Goal: Task Accomplishment & Management: Complete application form

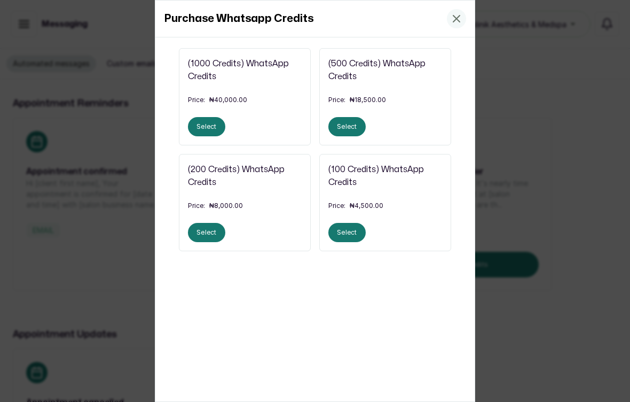
click at [208, 235] on button "Select" at bounding box center [206, 232] width 37 height 19
click at [458, 13] on icon at bounding box center [456, 18] width 13 height 13
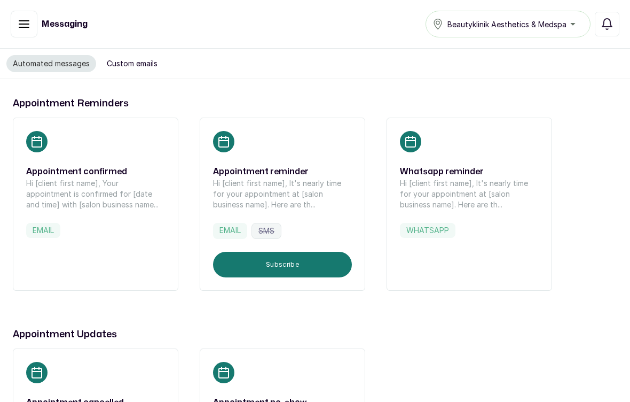
click at [459, 186] on p "Hi [client first name], It's nearly time for your appointment at [salon busines…" at bounding box center [469, 194] width 139 height 32
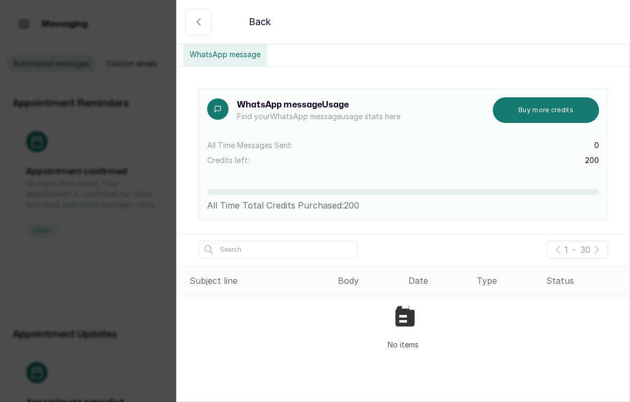
scroll to position [57, 0]
click at [359, 278] on div "Body" at bounding box center [369, 280] width 63 height 13
click at [353, 286] on div "Body" at bounding box center [369, 280] width 63 height 13
click at [361, 281] on div "Body" at bounding box center [369, 280] width 63 height 13
click at [573, 247] on p "-" at bounding box center [575, 249] width 4 height 13
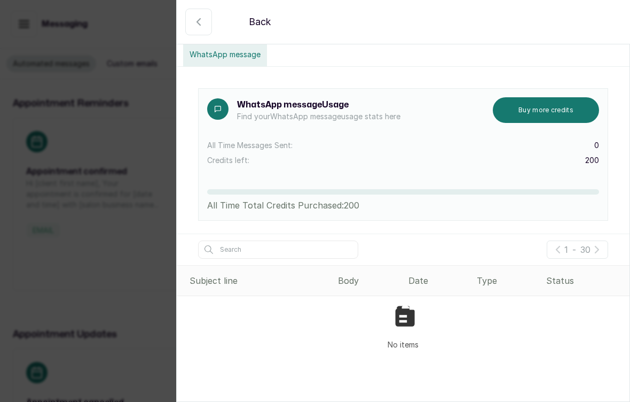
click at [561, 276] on div "Status" at bounding box center [585, 280] width 79 height 13
click at [482, 274] on div "Type" at bounding box center [507, 280] width 61 height 13
click at [430, 276] on div "Date" at bounding box center [439, 280] width 60 height 13
click at [297, 61] on div "WhatsApp message" at bounding box center [403, 55] width 453 height 24
click at [229, 64] on button "WhatsApp message" at bounding box center [225, 55] width 84 height 24
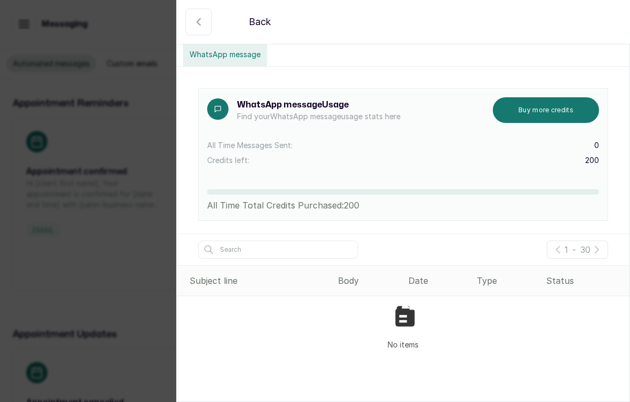
click at [201, 24] on icon "button" at bounding box center [198, 21] width 13 height 13
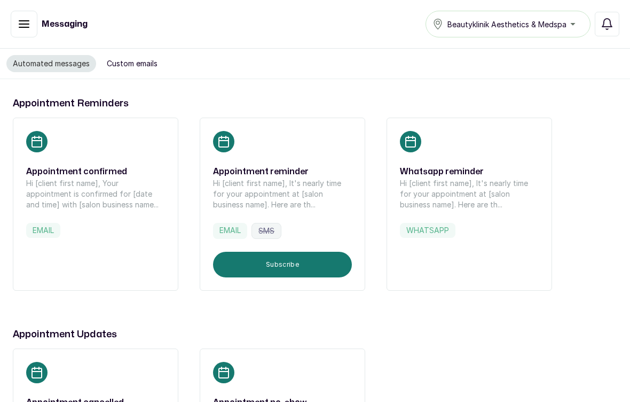
click at [406, 139] on icon at bounding box center [411, 141] width 10 height 11
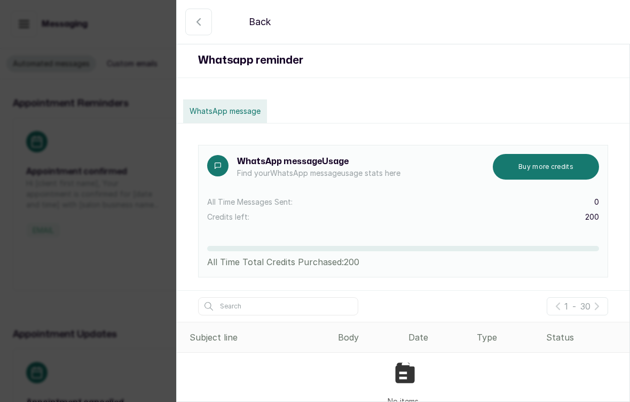
click at [265, 206] on p "All Time Messages Sent:" at bounding box center [249, 202] width 85 height 11
click at [218, 168] on rect at bounding box center [218, 165] width 13 height 13
click at [234, 119] on button "WhatsApp message" at bounding box center [225, 111] width 84 height 24
click at [329, 68] on div "Whatsapp reminder" at bounding box center [403, 60] width 453 height 35
click at [377, 116] on div "WhatsApp message" at bounding box center [403, 111] width 453 height 24
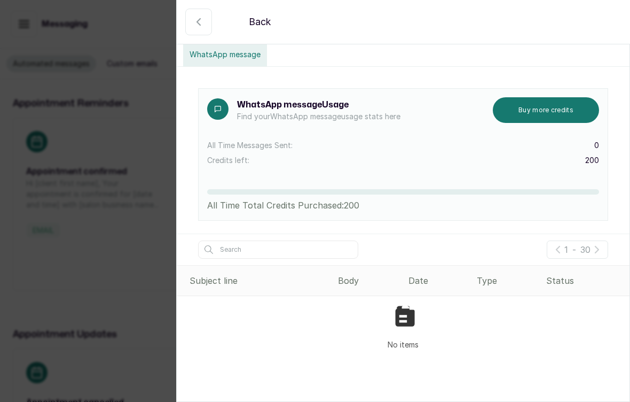
click at [258, 256] on input "text" at bounding box center [278, 249] width 160 height 18
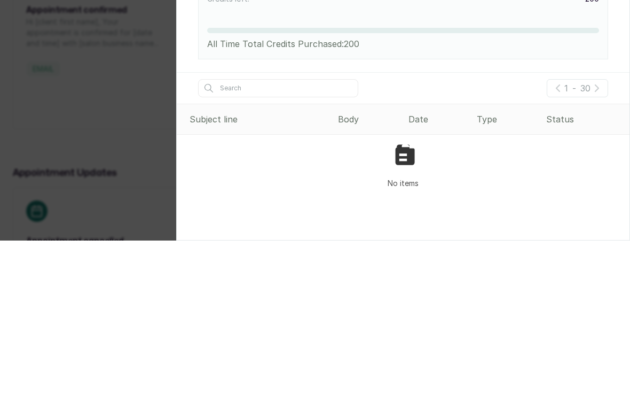
click at [403, 304] on icon at bounding box center [403, 317] width 26 height 26
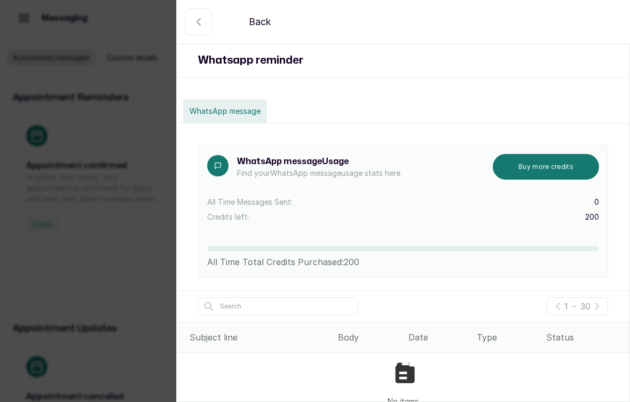
scroll to position [0, 0]
click at [579, 300] on div "1 - 30" at bounding box center [578, 306] width 26 height 13
click at [421, 337] on div "Date" at bounding box center [439, 337] width 60 height 13
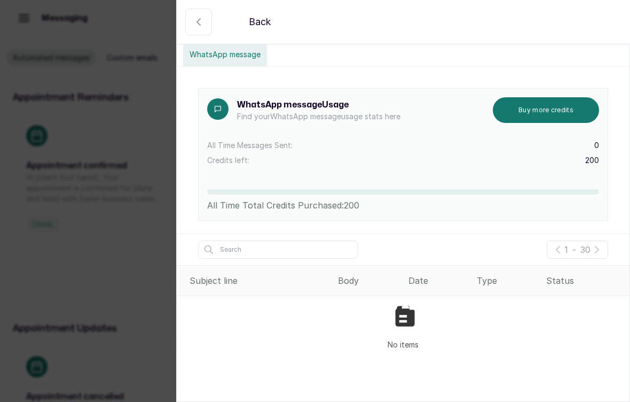
scroll to position [57, 0]
click at [347, 285] on div "Body" at bounding box center [369, 280] width 63 height 13
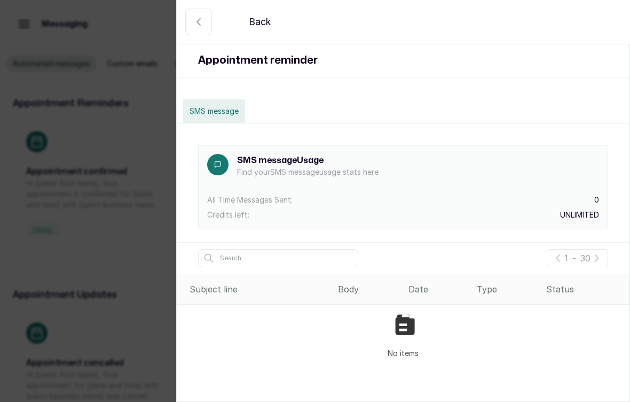
click at [372, 168] on p "Find your SMS message usage stats here" at bounding box center [308, 172] width 142 height 11
click at [321, 201] on div "All Time Messages Sent: 0" at bounding box center [403, 199] width 392 height 11
click at [219, 113] on button "SMS message" at bounding box center [214, 111] width 62 height 24
click at [223, 213] on p "Credits left:" at bounding box center [228, 214] width 42 height 11
click at [225, 293] on div "Subject line" at bounding box center [260, 289] width 140 height 13
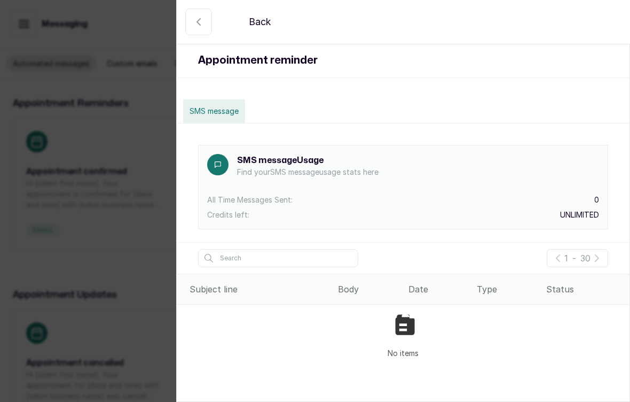
click at [261, 262] on input "text" at bounding box center [278, 258] width 160 height 18
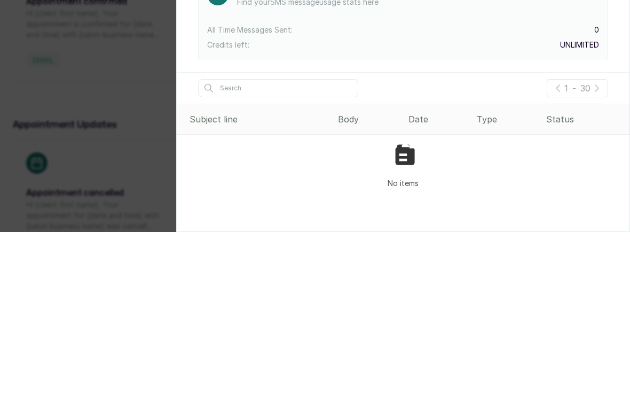
type input "M"
click at [596, 146] on section "Back Back Appointment reminder SMS message SMS message Usage Find your SMS mess…" at bounding box center [403, 201] width 454 height 402
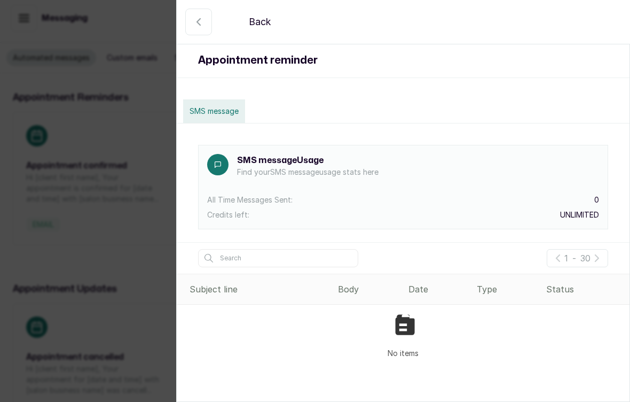
click at [345, 293] on div "Body" at bounding box center [369, 289] width 63 height 13
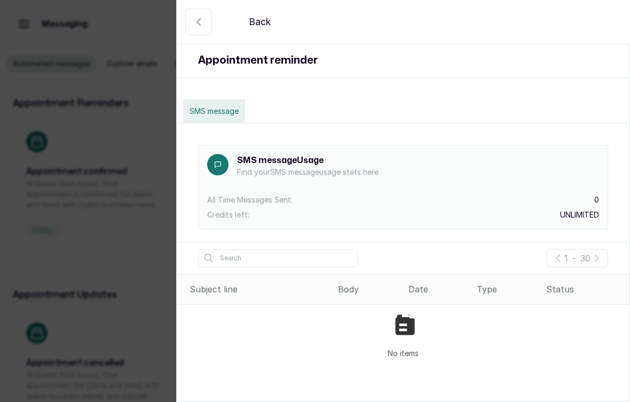
click at [314, 88] on div "Appointment reminder SMS message SMS message Usage Find your SMS message usage …" at bounding box center [403, 205] width 453 height 324
click at [121, 231] on div "Back Back Appointment reminder SMS message SMS message Usage Find your SMS mess…" at bounding box center [315, 201] width 630 height 402
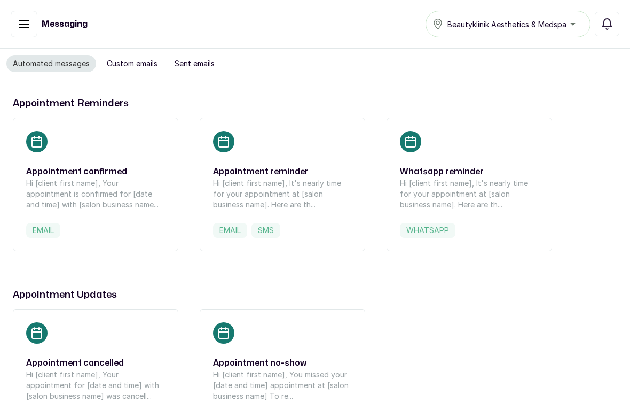
click at [139, 64] on button "Custom emails" at bounding box center [132, 63] width 64 height 17
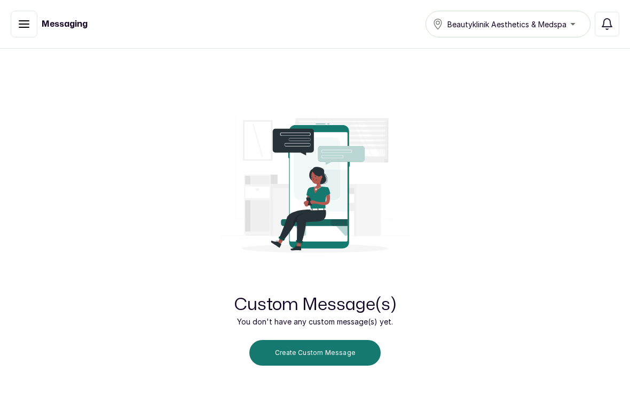
scroll to position [30, 0]
click at [345, 355] on button "Create Custom Message" at bounding box center [314, 353] width 131 height 26
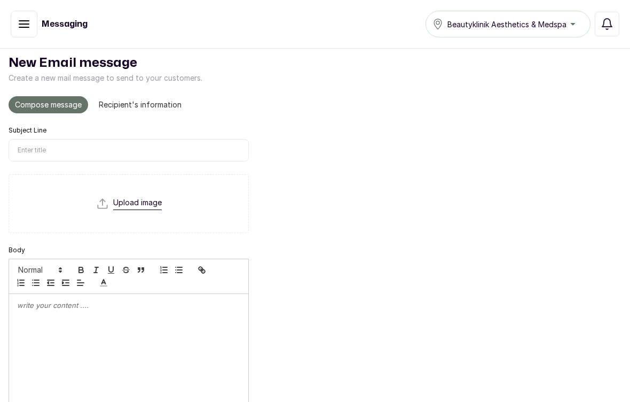
scroll to position [35, 0]
click at [179, 149] on input "Subject Line" at bounding box center [129, 149] width 240 height 22
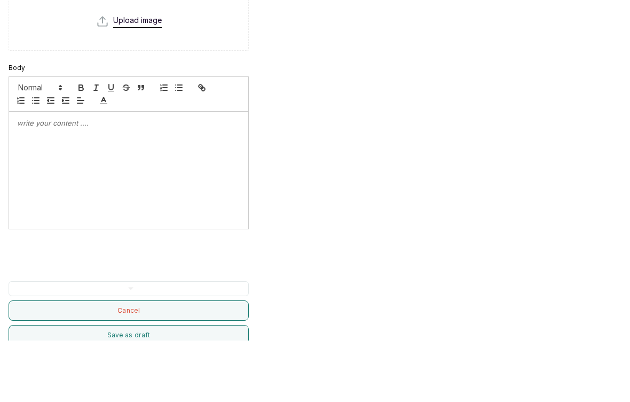
scroll to position [157, 0]
type input "Hello sir"
click at [146, 171] on div at bounding box center [128, 229] width 239 height 117
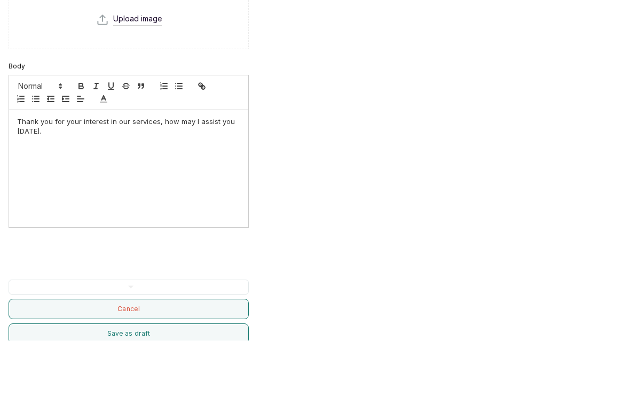
click at [488, 85] on div "New Email message Create a new mail message to send to your customers. Compose …" at bounding box center [315, 180] width 630 height 514
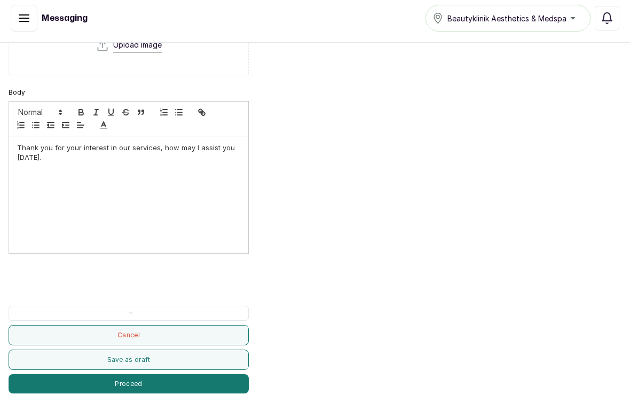
scroll to position [186, 0]
click at [157, 382] on button "Proceed" at bounding box center [129, 383] width 240 height 19
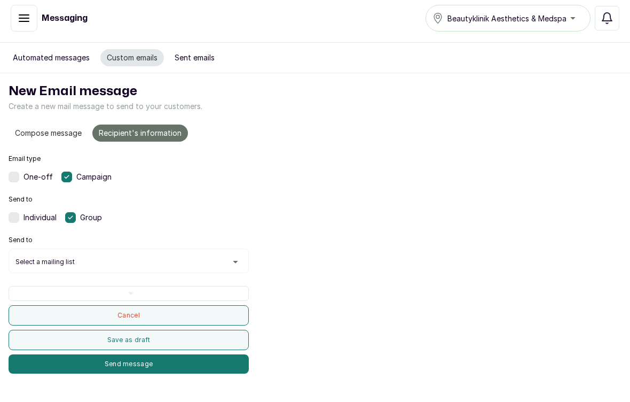
scroll to position [0, 0]
click at [14, 219] on label at bounding box center [14, 217] width 11 height 11
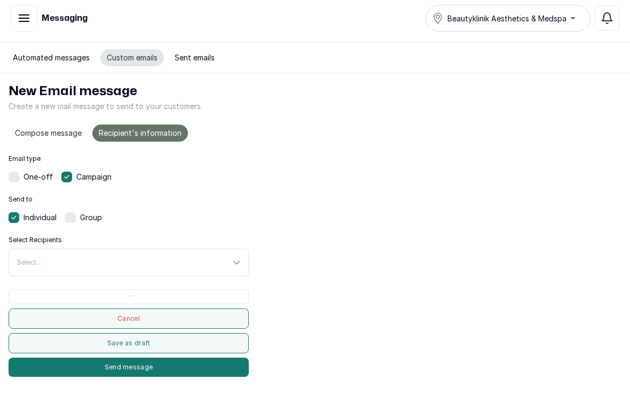
click at [117, 267] on div "Select..." at bounding box center [130, 262] width 237 height 20
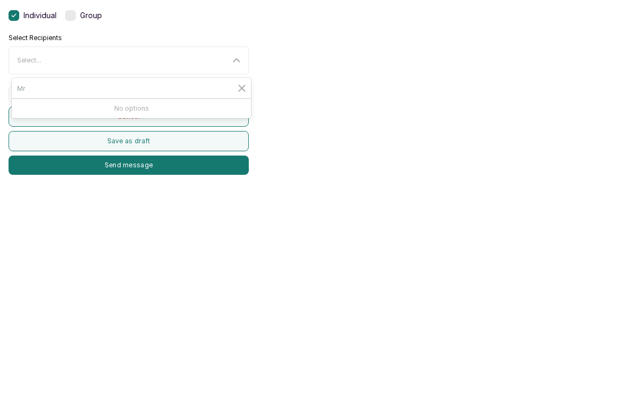
type input "M"
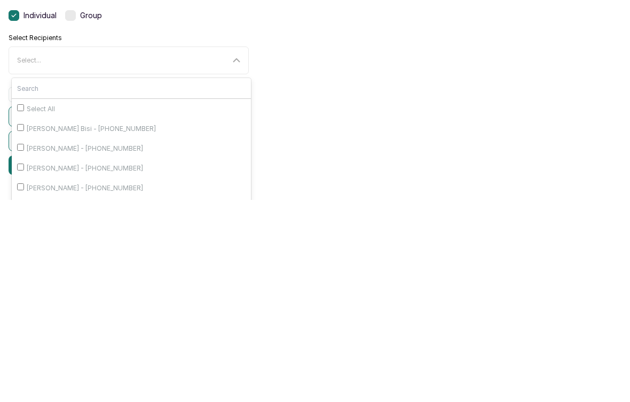
click at [499, 122] on div "New Email message Create a new mail message to send to your customers. Compose …" at bounding box center [315, 229] width 630 height 312
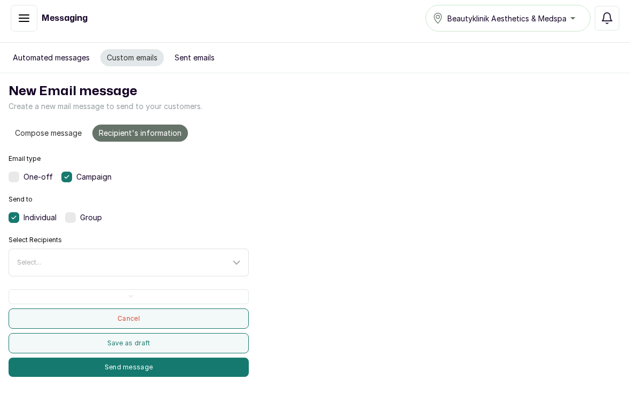
click at [202, 271] on div "Select..." at bounding box center [130, 262] width 237 height 20
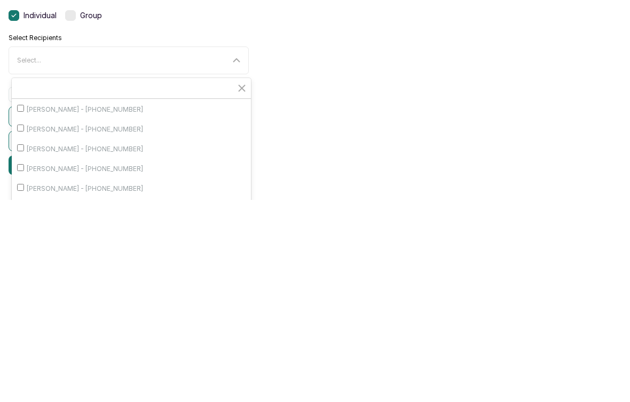
scroll to position [1015, 0]
click at [343, 73] on div "New Email message Create a new mail message to send to your customers. Compose …" at bounding box center [315, 229] width 630 height 312
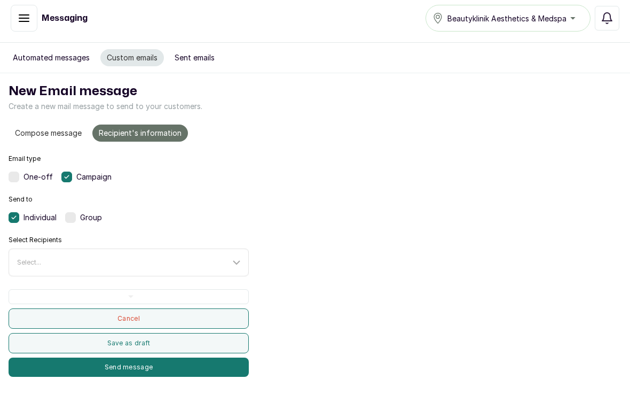
click at [191, 261] on div "Select..." at bounding box center [123, 262] width 213 height 9
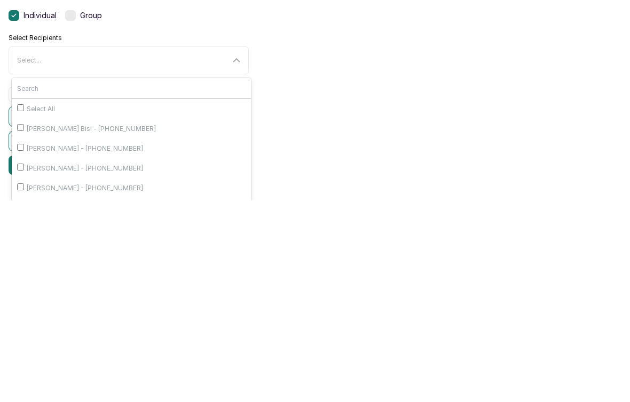
click at [300, 88] on div "New Email message Create a new mail message to send to your customers. Compose …" at bounding box center [315, 229] width 630 height 312
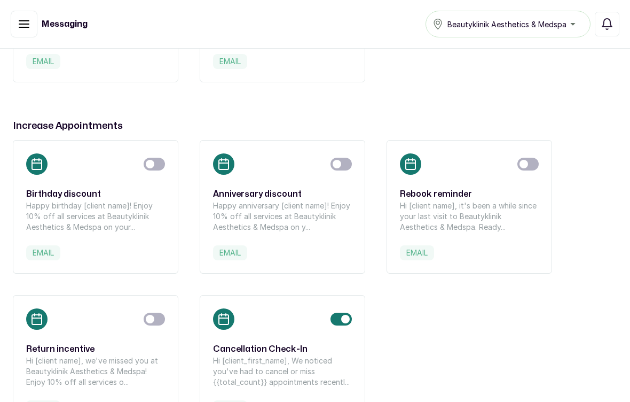
scroll to position [354, 0]
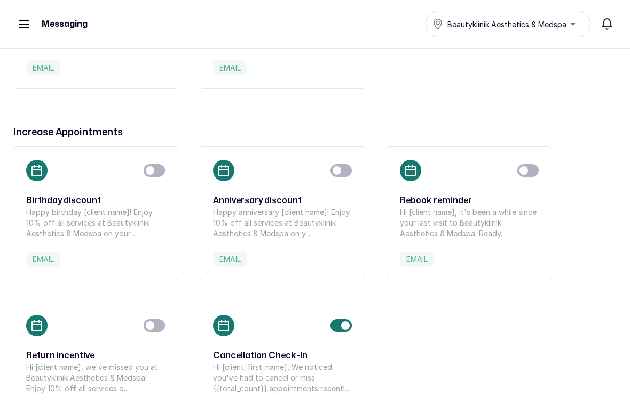
click at [35, 173] on rect at bounding box center [36, 170] width 21 height 21
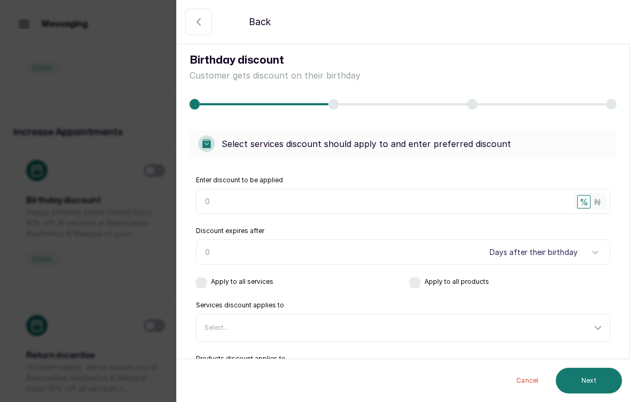
click at [512, 212] on input "text" at bounding box center [403, 201] width 415 height 25
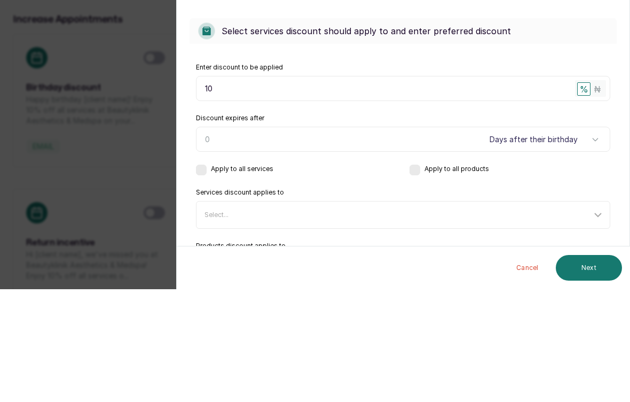
type input "10"
click at [628, 118] on div "Select services discount should apply to and enter preferred discount Enter dis…" at bounding box center [403, 269] width 453 height 302
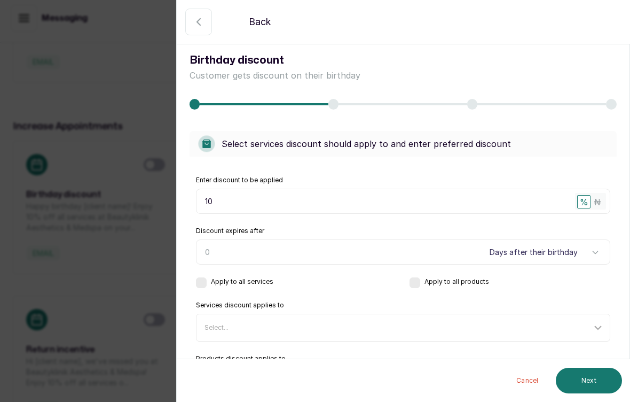
click at [475, 250] on input "Discount expires after" at bounding box center [403, 251] width 415 height 25
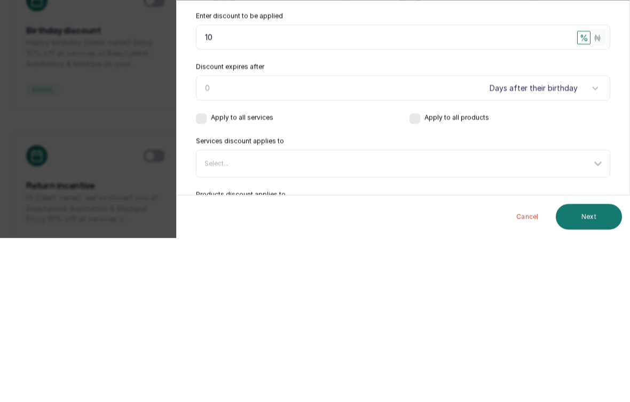
click at [590, 243] on select "Days after their birthday Weeks after their birthday Months after their birthday" at bounding box center [545, 252] width 119 height 19
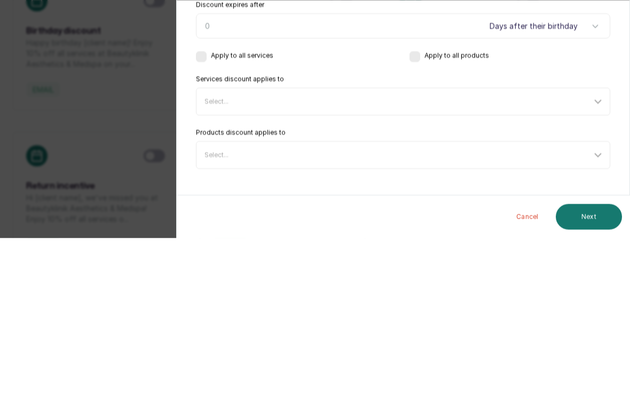
scroll to position [62, 0]
click at [204, 306] on div "Select..." at bounding box center [403, 319] width 413 height 27
click at [202, 306] on div "Select..." at bounding box center [403, 319] width 413 height 27
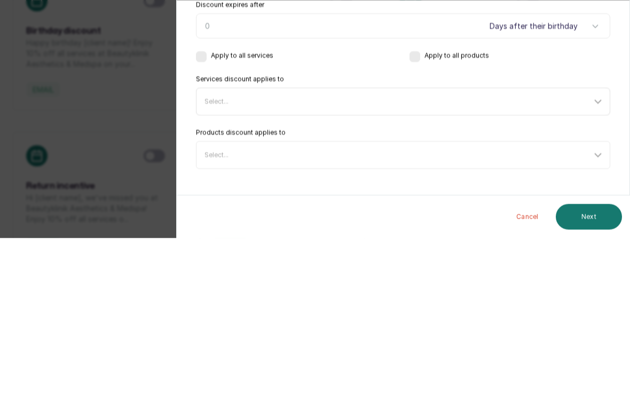
click at [241, 255] on div "Select..." at bounding box center [404, 265] width 411 height 20
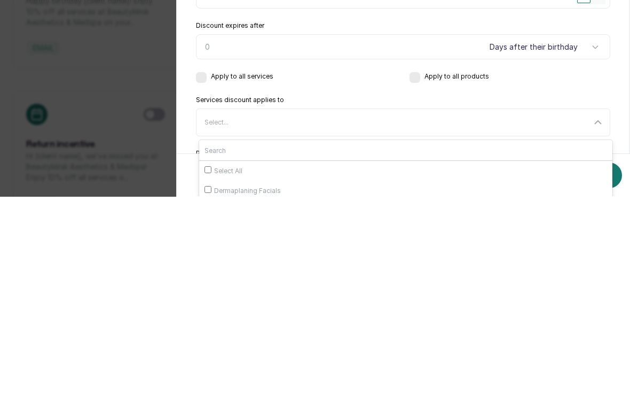
scroll to position [0, 0]
click at [501, 317] on div "Select..." at bounding box center [404, 327] width 411 height 20
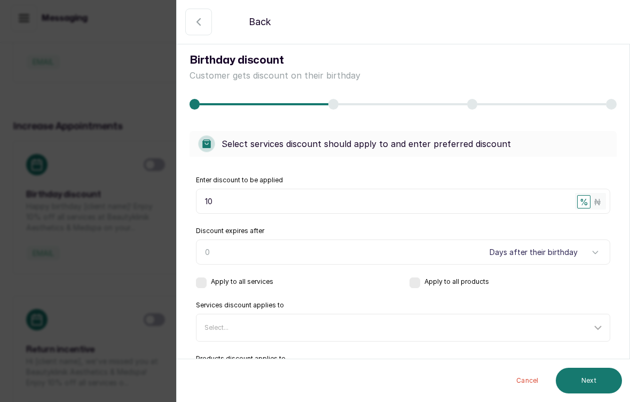
click at [447, 251] on input "Discount expires after" at bounding box center [403, 251] width 415 height 25
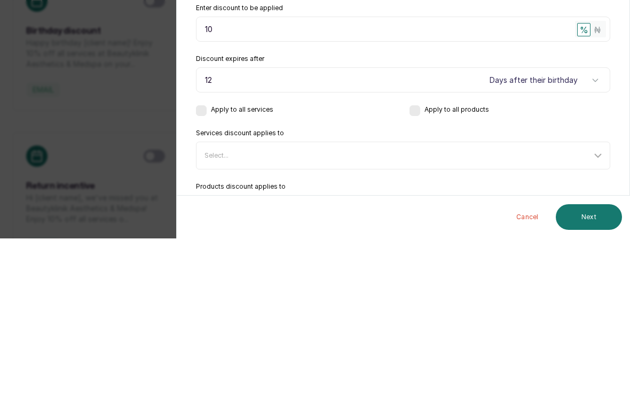
scroll to position [10, 0]
type input "1"
type input "7"
click at [612, 153] on div "Enter discount to be applied 10 % ₦ Discount expires after 7 Days after their b…" at bounding box center [403, 275] width 427 height 245
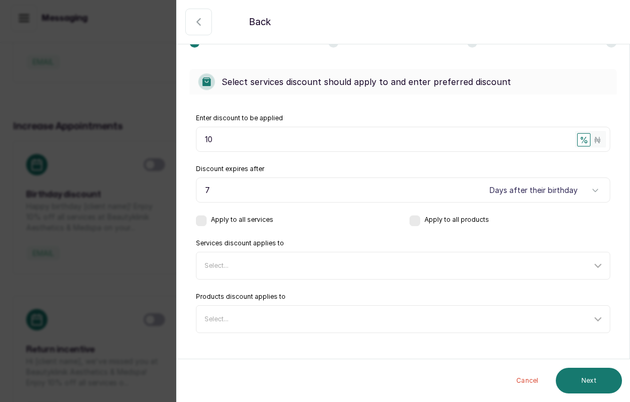
scroll to position [62, 0]
click at [201, 222] on label at bounding box center [201, 220] width 11 height 11
click at [486, 263] on div "✓ All items selected ( 80 )" at bounding box center [392, 265] width 374 height 9
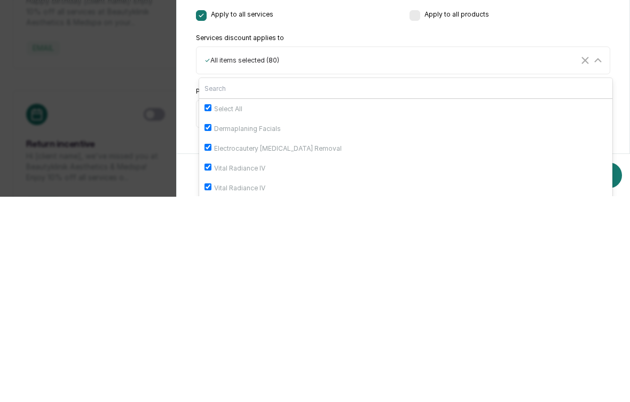
click at [601, 215] on span "Apply to all products" at bounding box center [510, 220] width 201 height 11
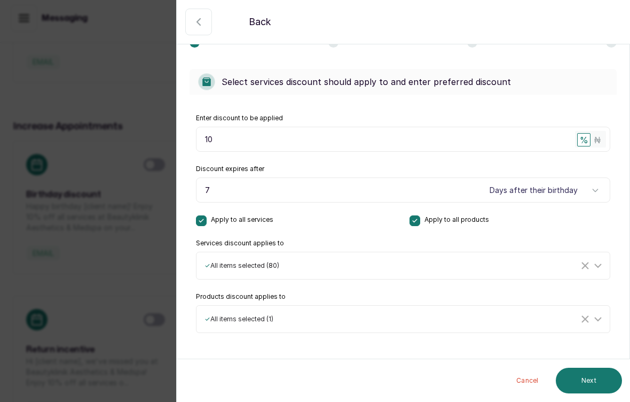
click at [591, 380] on button "Next" at bounding box center [589, 381] width 66 height 26
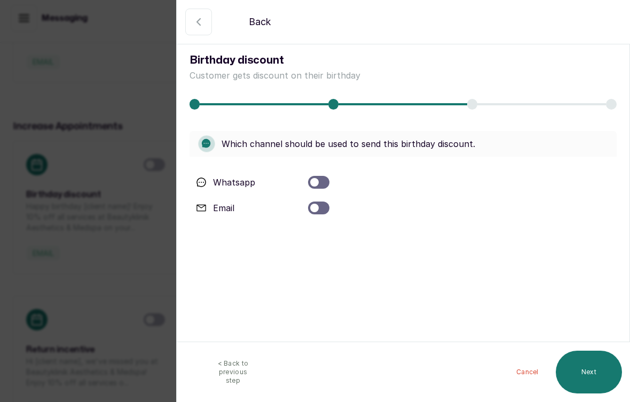
scroll to position [0, 0]
click at [320, 206] on div at bounding box center [318, 207] width 21 height 13
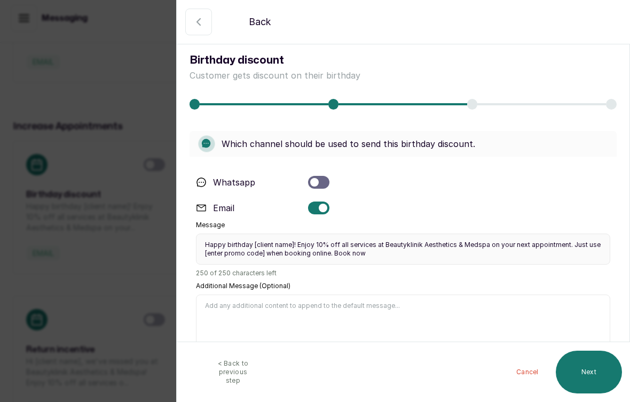
click at [316, 184] on div at bounding box center [314, 182] width 9 height 9
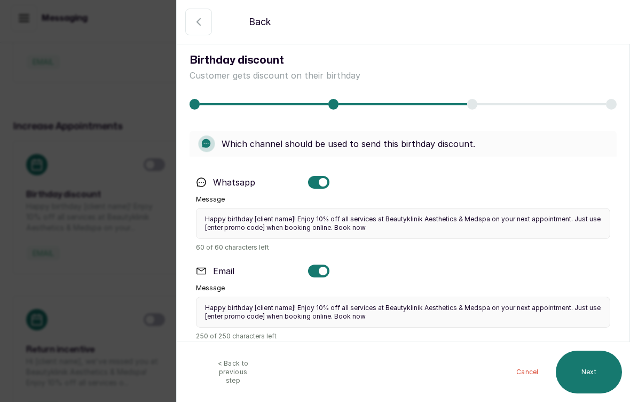
click at [324, 264] on div at bounding box center [318, 270] width 21 height 13
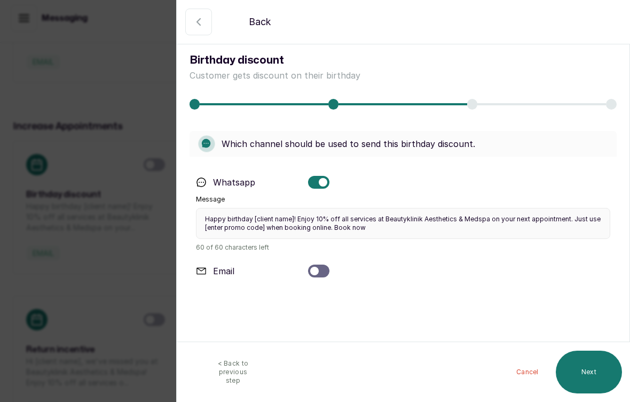
click at [318, 264] on div at bounding box center [318, 270] width 21 height 13
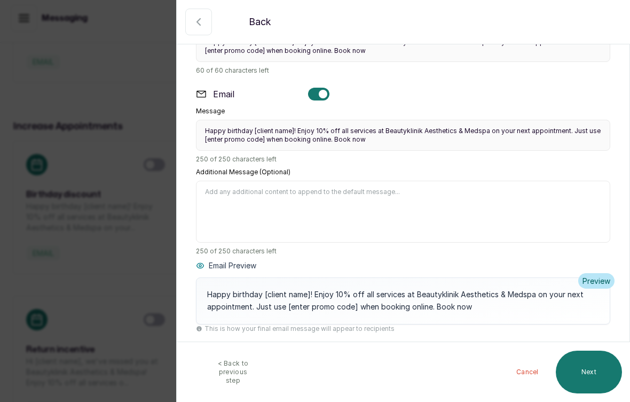
scroll to position [176, 0]
click at [577, 370] on button "Next" at bounding box center [589, 371] width 66 height 43
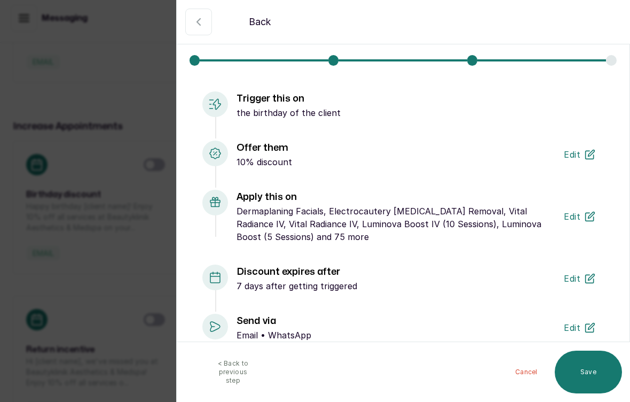
click at [582, 369] on button "Save" at bounding box center [588, 371] width 67 height 43
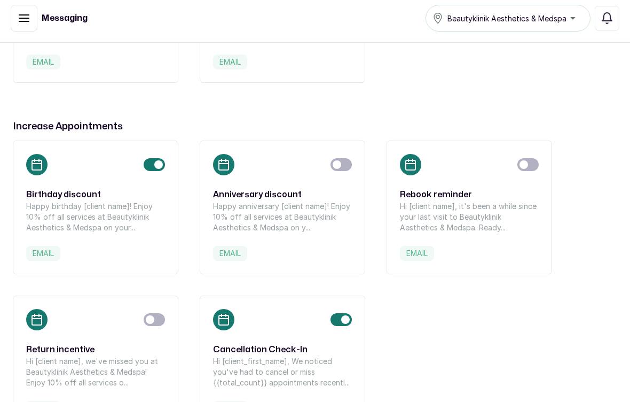
click at [404, 163] on rect at bounding box center [410, 164] width 21 height 21
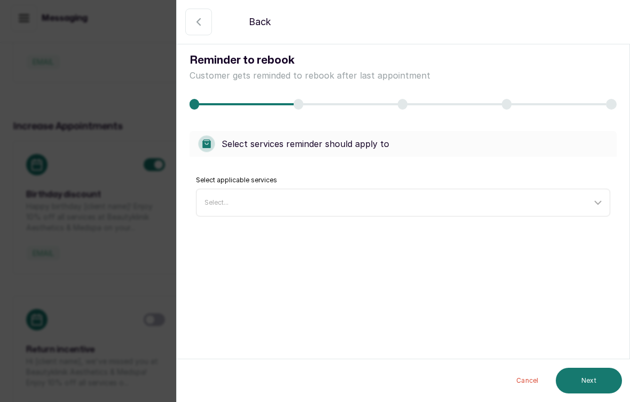
click at [571, 199] on div "Select..." at bounding box center [398, 202] width 387 height 9
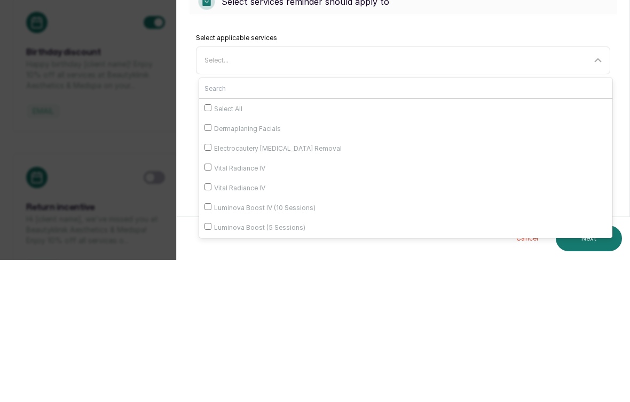
click at [209, 246] on input "Select All" at bounding box center [208, 249] width 7 height 7
checkbox input "true"
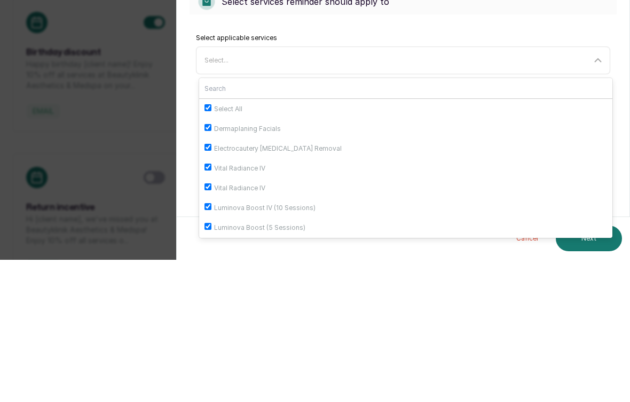
checkbox input "true"
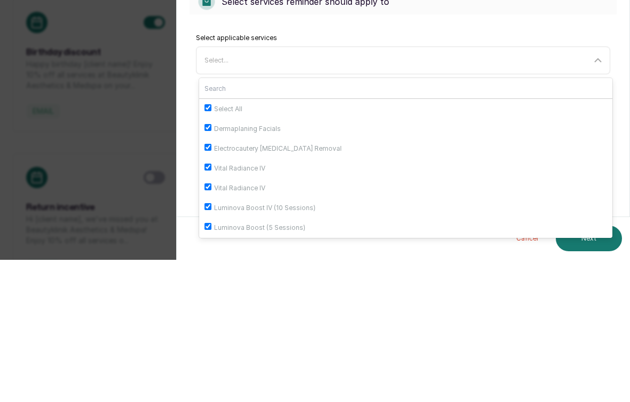
checkbox input "true"
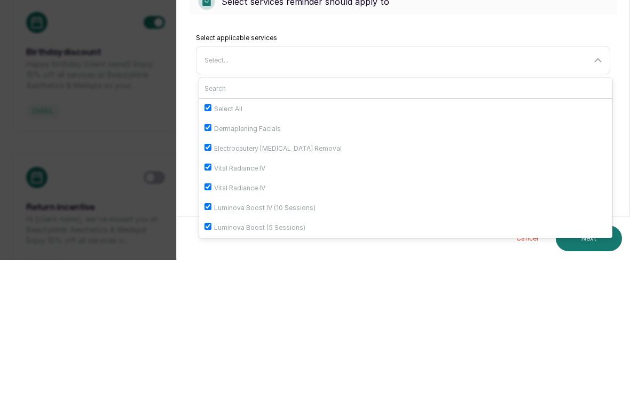
checkbox input "true"
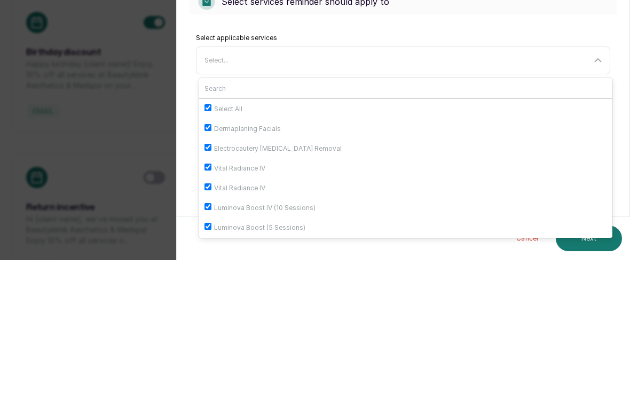
checkbox input "true"
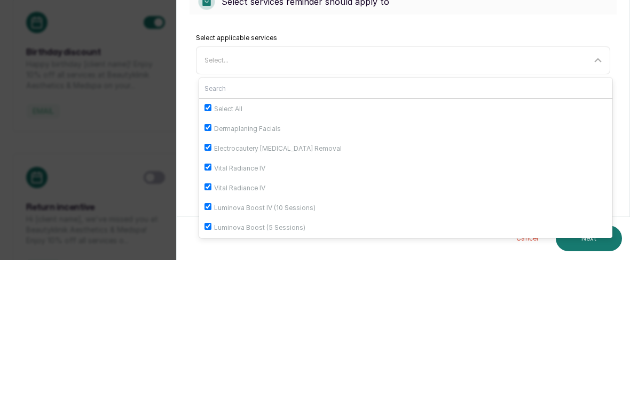
checkbox input "true"
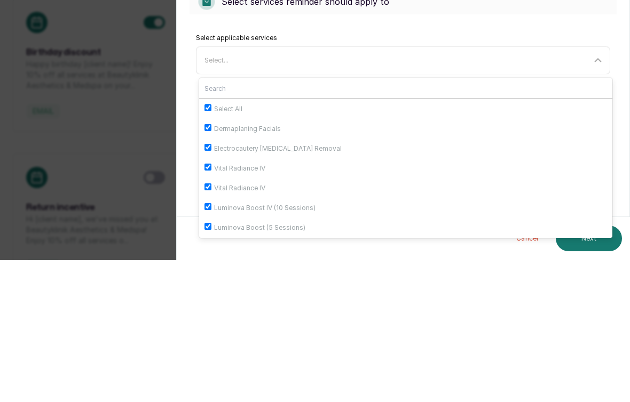
checkbox input "true"
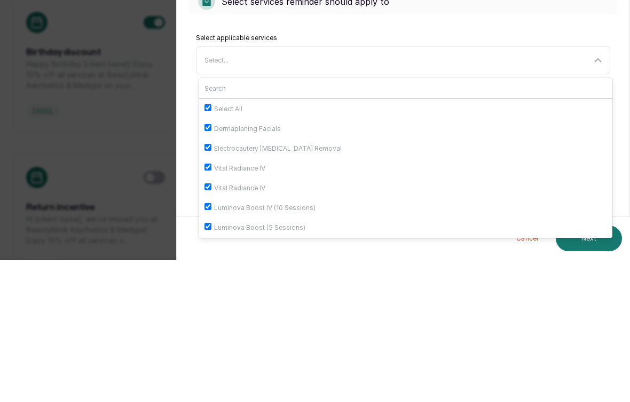
checkbox input "true"
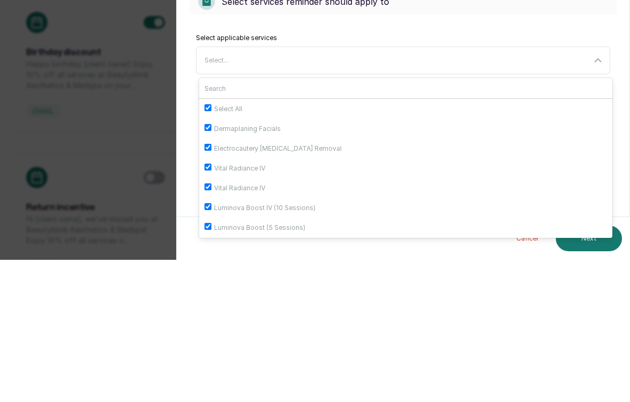
checkbox input "true"
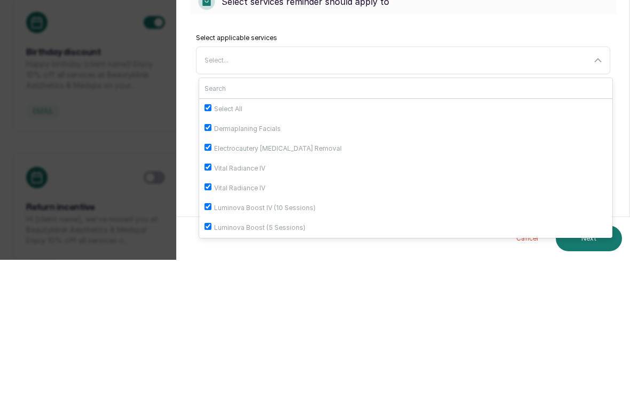
checkbox input "true"
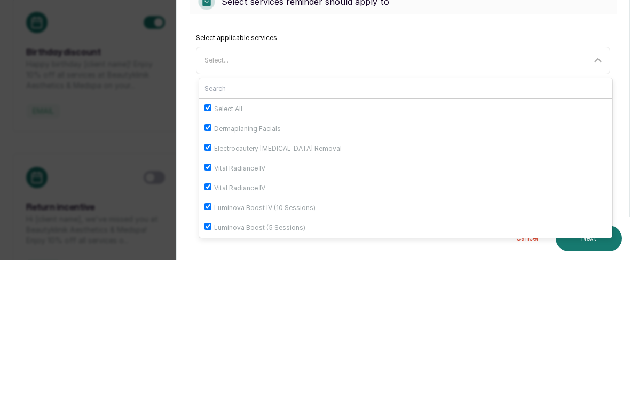
checkbox input "true"
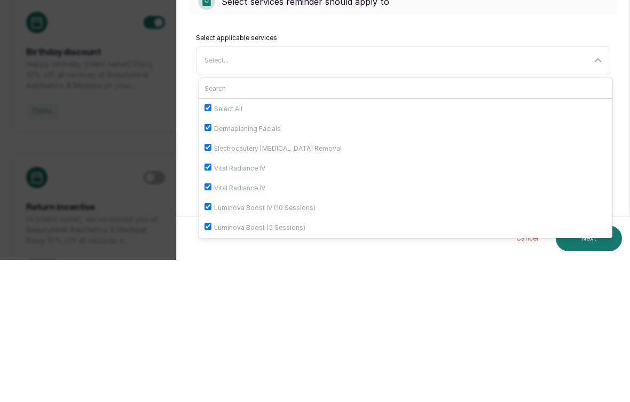
checkbox input "true"
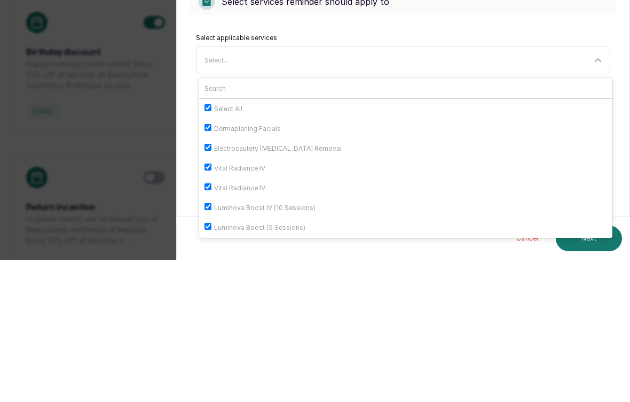
checkbox input "true"
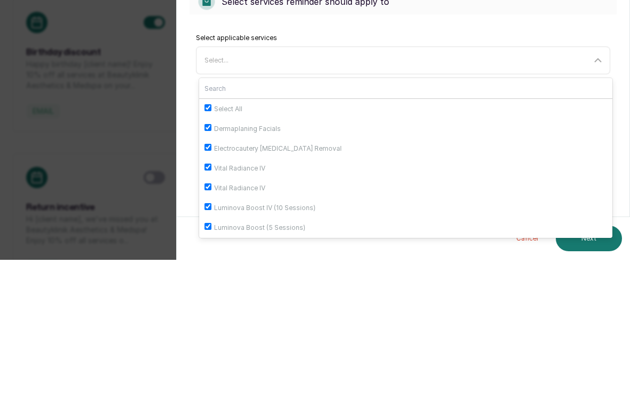
checkbox input "true"
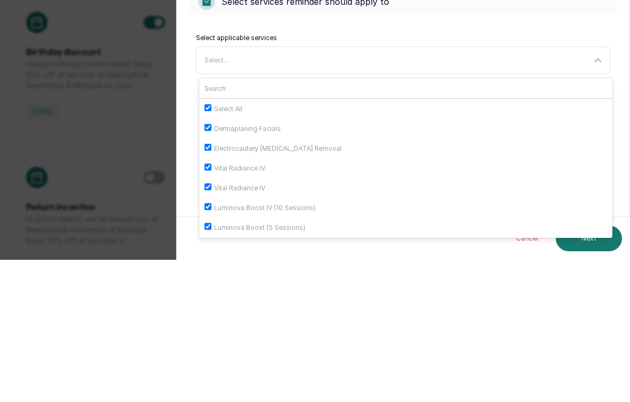
checkbox input "true"
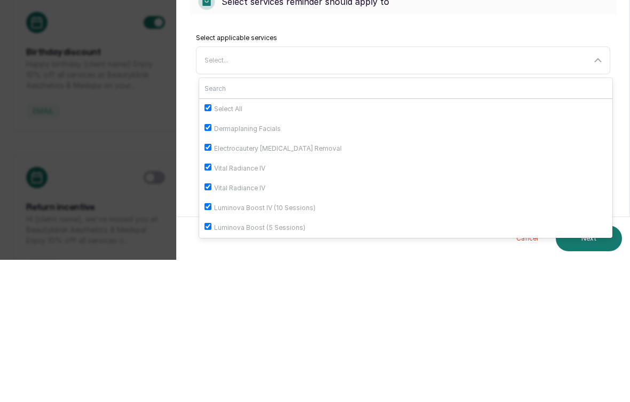
checkbox input "true"
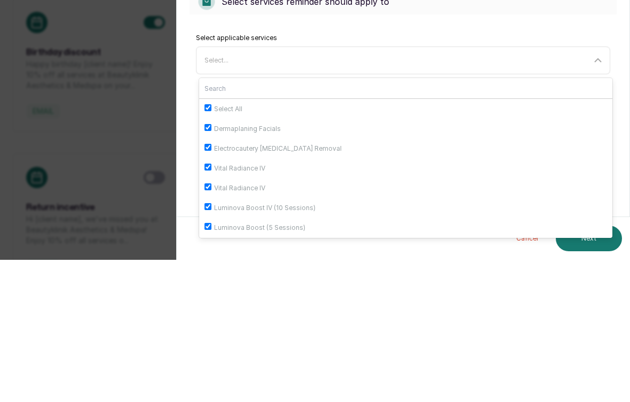
checkbox input "true"
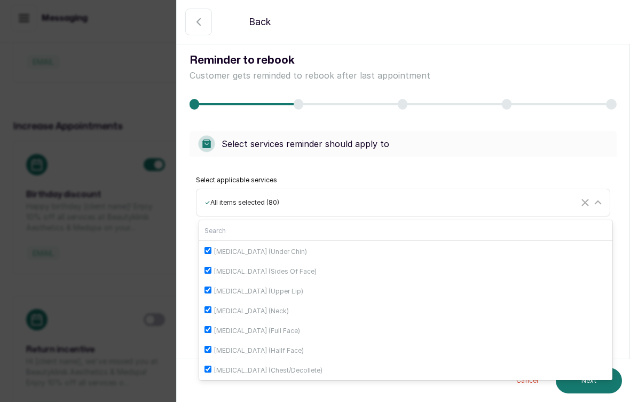
scroll to position [1592, 0]
click at [581, 380] on button "Next" at bounding box center [589, 381] width 66 height 26
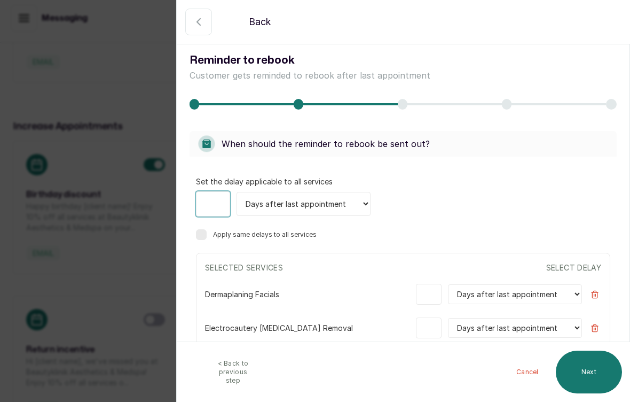
click at [211, 204] on input "number" at bounding box center [213, 203] width 34 height 25
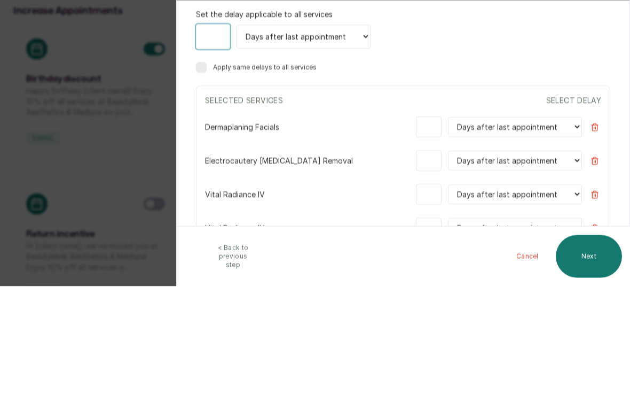
scroll to position [0, 0]
click at [603, 140] on div "Days after last appointment Weeks after last appointment Months after last appo…" at bounding box center [403, 152] width 415 height 25
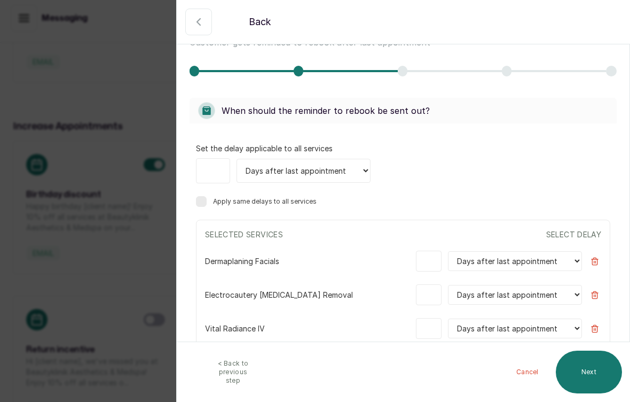
scroll to position [30, 0]
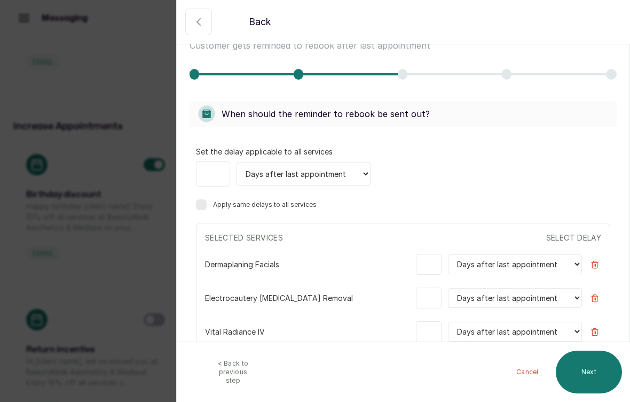
click at [587, 378] on button "Next" at bounding box center [589, 371] width 66 height 43
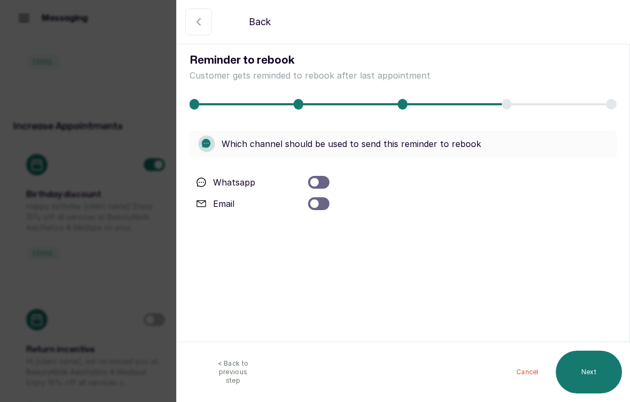
scroll to position [0, 0]
click at [313, 198] on div at bounding box center [318, 203] width 21 height 13
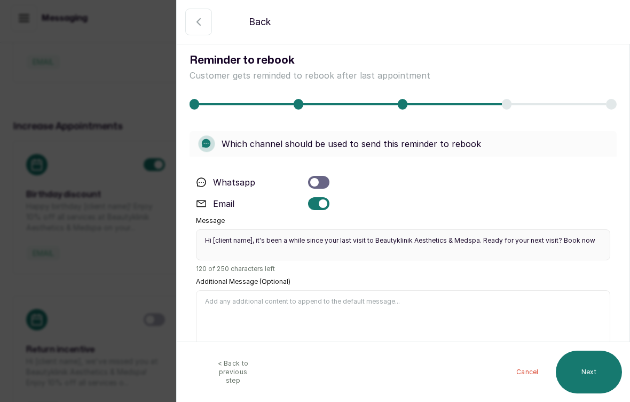
click at [321, 184] on div at bounding box center [318, 182] width 21 height 13
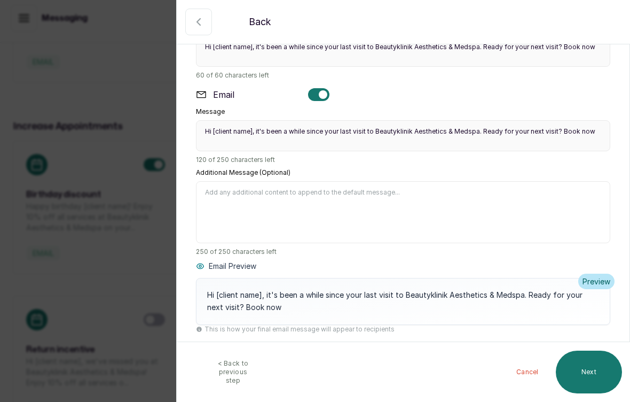
scroll to position [171, 0]
click at [584, 366] on button "Next" at bounding box center [589, 371] width 66 height 43
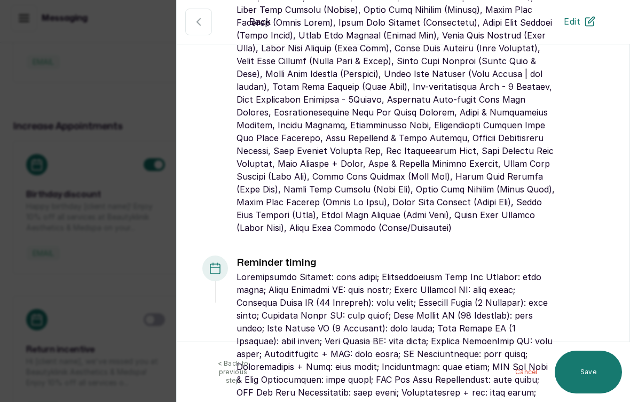
scroll to position [396, 0]
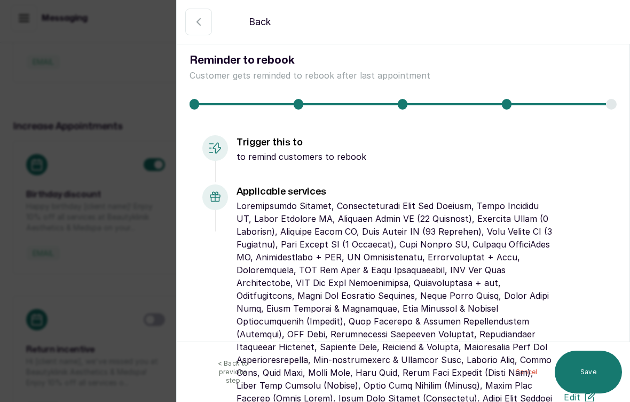
scroll to position [0, 0]
click at [578, 368] on div "Applicable services Edit" at bounding box center [421, 396] width 368 height 425
click at [576, 369] on div "Applicable services Edit" at bounding box center [421, 396] width 368 height 425
click at [575, 363] on div "Applicable services Edit" at bounding box center [421, 396] width 368 height 425
click at [579, 385] on button "Edit" at bounding box center [580, 397] width 49 height 24
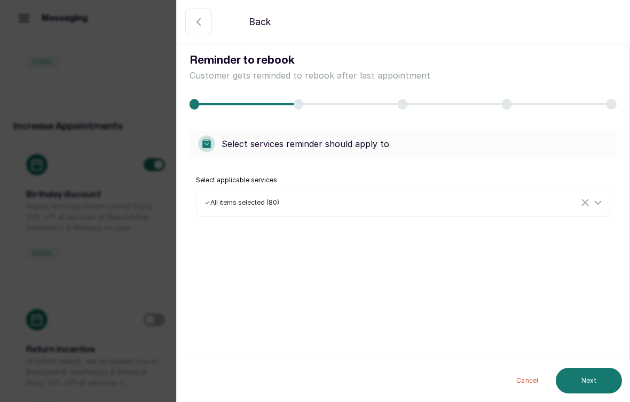
click at [577, 377] on button "Next" at bounding box center [589, 381] width 66 height 26
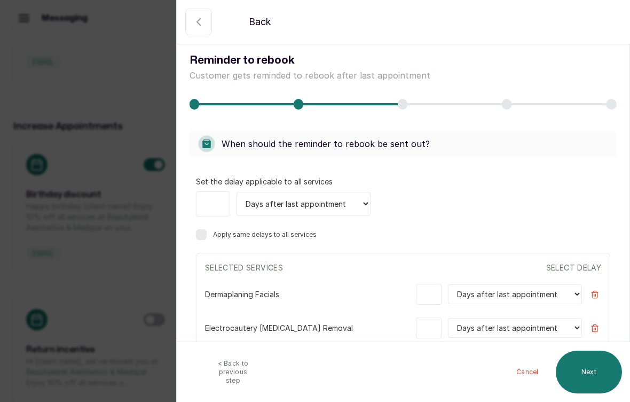
click at [592, 371] on button "Next" at bounding box center [589, 371] width 66 height 43
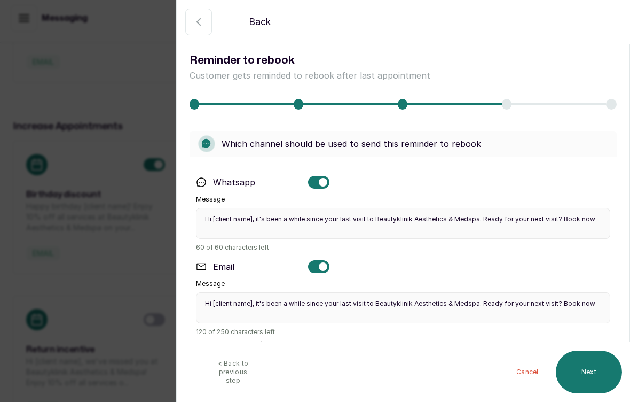
click at [588, 368] on button "Next" at bounding box center [589, 371] width 66 height 43
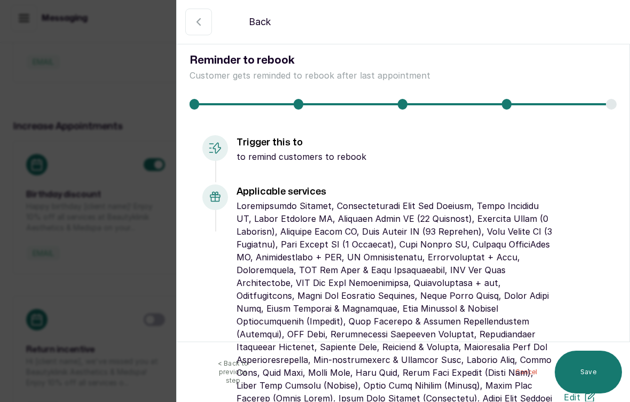
click at [584, 371] on div "Applicable services Edit" at bounding box center [421, 396] width 368 height 425
click at [582, 372] on div "Applicable services Edit" at bounding box center [421, 396] width 368 height 425
click at [580, 371] on div "Applicable services Edit" at bounding box center [421, 396] width 368 height 425
click at [114, 103] on div "Back Back Reminder to rebook Customer gets reminded to rebook after last appoin…" at bounding box center [315, 201] width 630 height 402
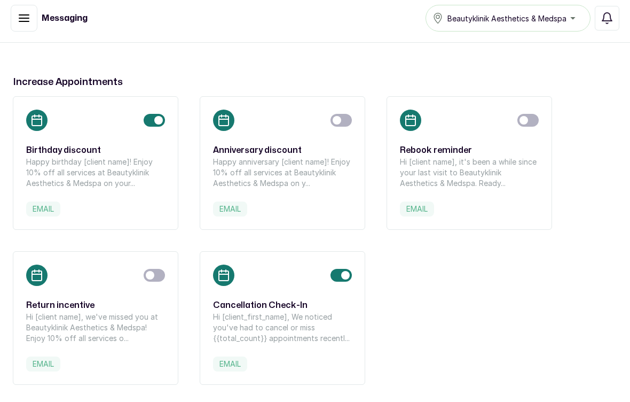
scroll to position [398, 0]
click at [37, 272] on rect at bounding box center [36, 274] width 21 height 21
select select "weeks"
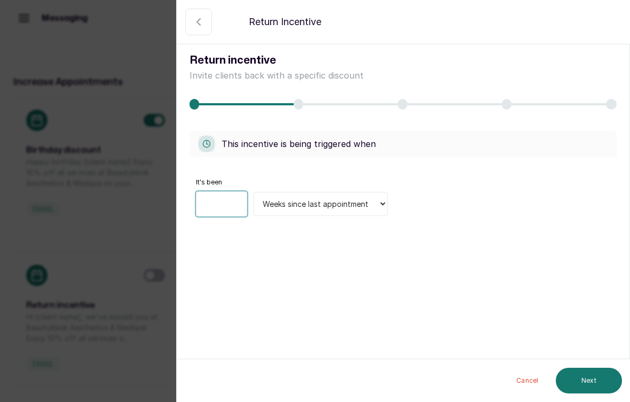
click at [219, 204] on input "number" at bounding box center [221, 203] width 51 height 25
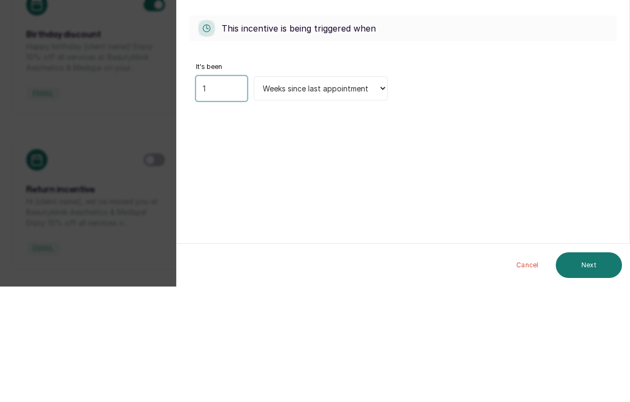
type input "1"
click at [425, 118] on div "This incentive is being triggered when It's been 1 Days since last appointment …" at bounding box center [403, 180] width 453 height 124
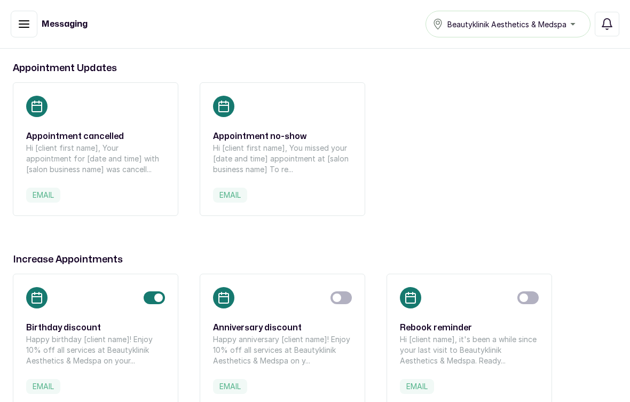
scroll to position [226, 0]
click at [607, 15] on button "Notifications" at bounding box center [607, 24] width 25 height 25
click at [350, 288] on div at bounding box center [282, 297] width 139 height 21
